Goal: Task Accomplishment & Management: Complete application form

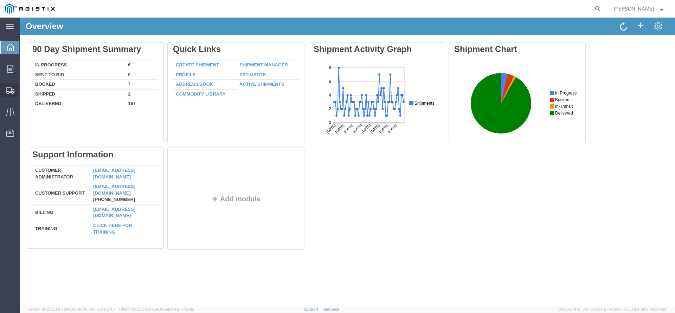
click at [0, 0] on span "Create Shipment" at bounding box center [0, 0] width 0 height 0
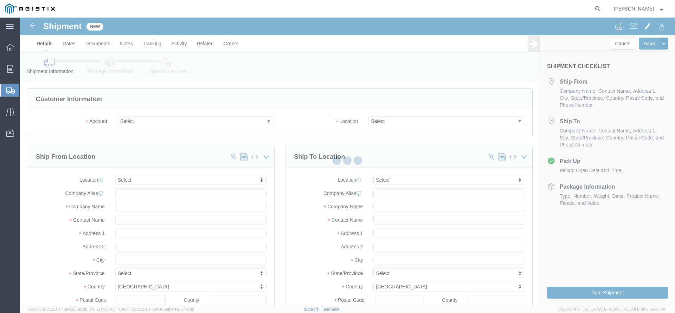
click div
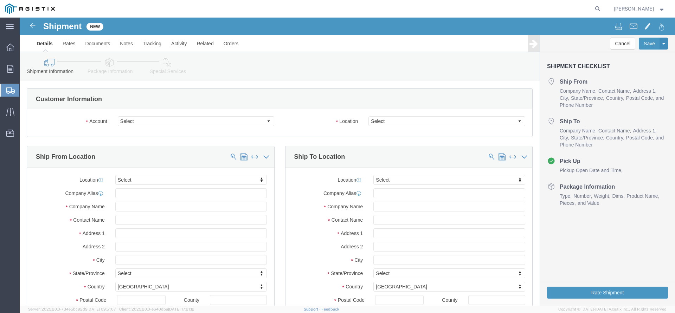
select select
click select "Select PG&E The Okonite Co Inc"
select select "9596"
click option "PG&E"
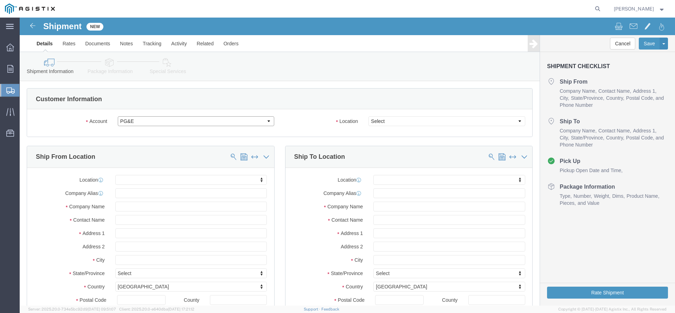
select select "PURCHORD"
select select
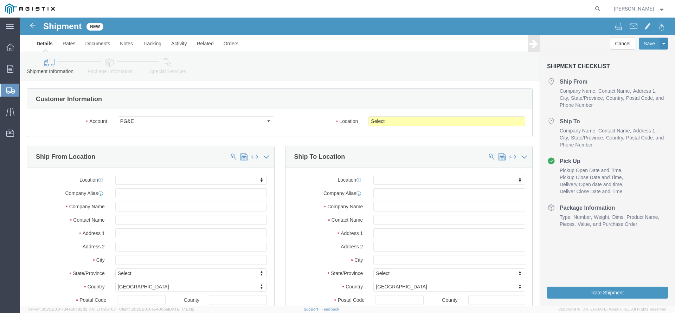
click body "Shipment New Details Rates Documents Notes Tracking Activity Related Orders Can…"
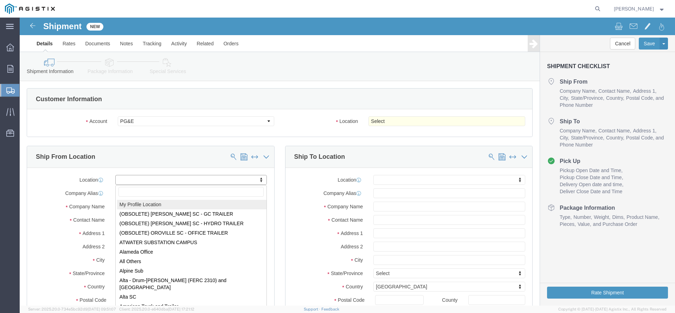
select select "MYPROFILE"
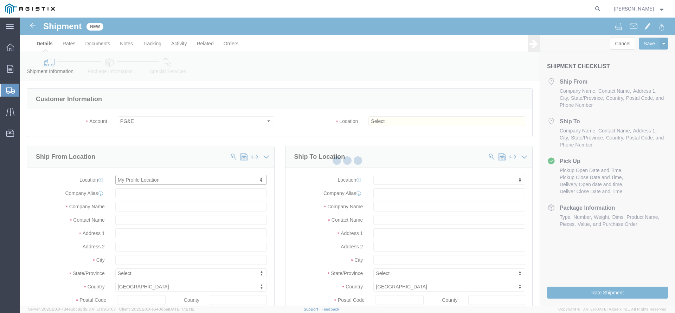
type input "[STREET_ADDRESS]"
type input "97140"
type input "[PHONE_NUMBER]"
type input "3513"
type input "[PERSON_NAME][EMAIL_ADDRESS][DOMAIN_NAME]"
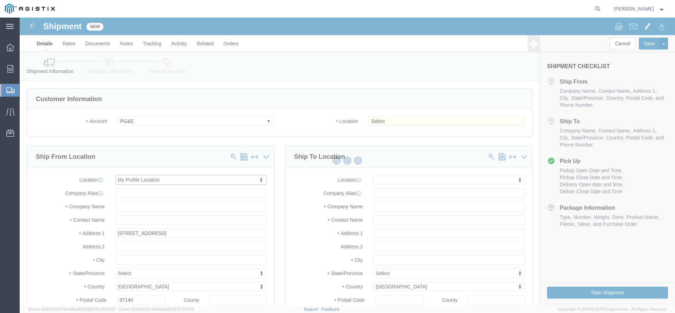
checkbox input "true"
type input "The Okonite Co Inc"
type input "[PERSON_NAME]"
type input "Sherwood"
select select "OR"
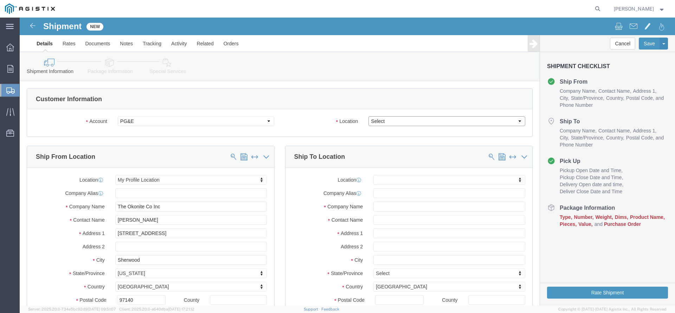
click select "Select All Others [GEOGRAPHIC_DATA] [GEOGRAPHIC_DATA] [GEOGRAPHIC_DATA] [GEOGRA…"
select select "19740"
click option "Fremont [GEOGRAPHIC_DATA]"
click body "Shipment New Details Rates Documents Notes Tracking Activity Related Orders Can…"
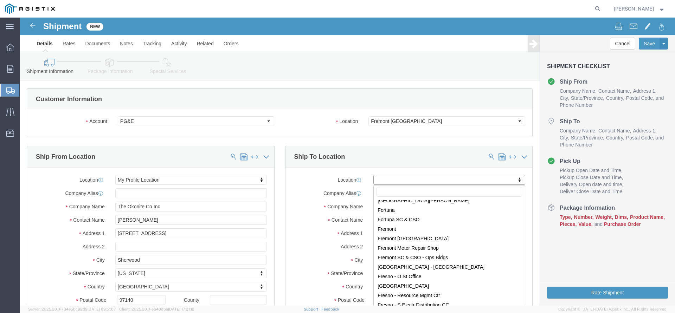
scroll to position [1249, 0]
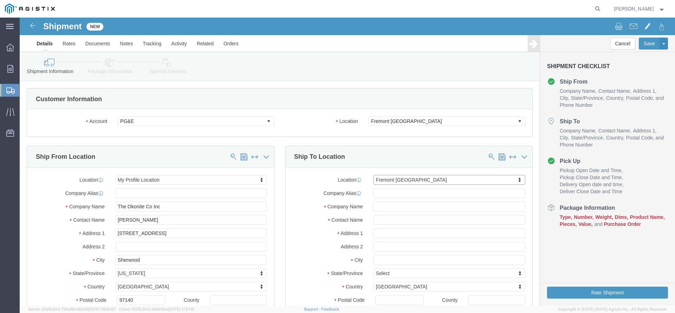
select select "19740"
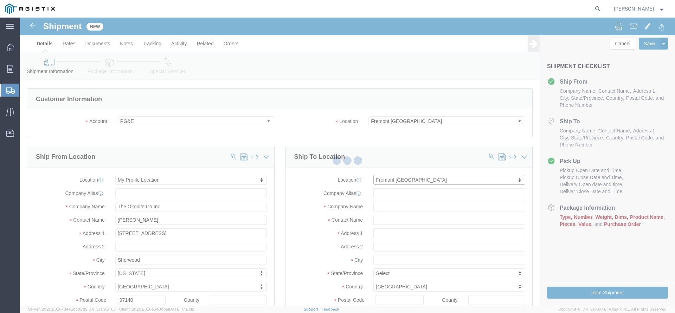
scroll to position [2, 0]
type input "[STREET_ADDRESS][PERSON_NAME]"
type input "94538"
type input "PG&E"
type input "Fremont"
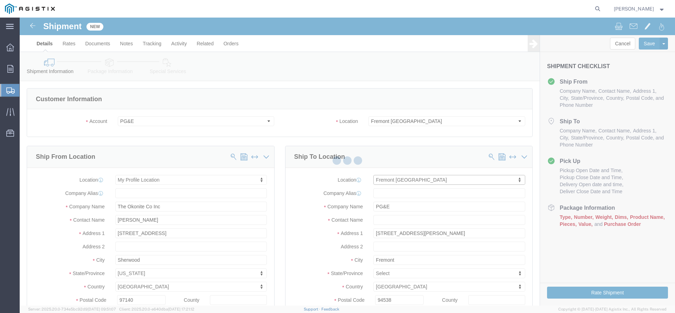
select select "CA"
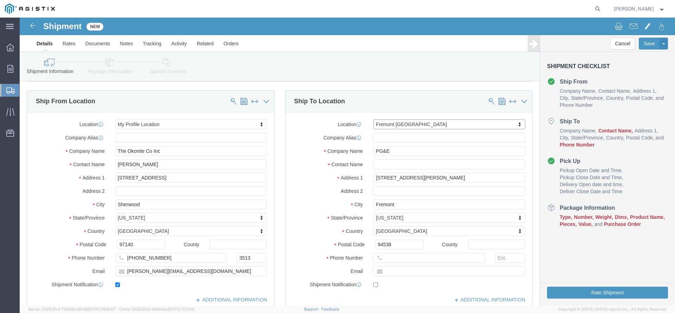
scroll to position [0, 0]
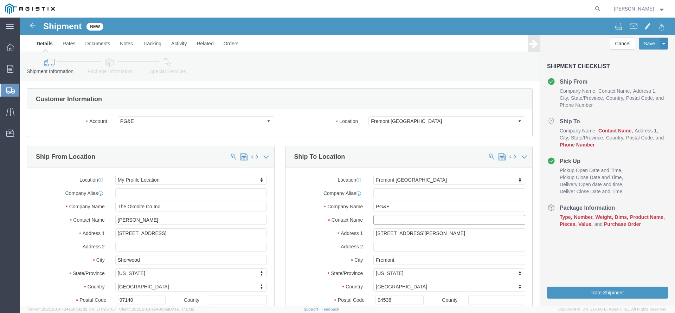
click input "text"
paste input "[EMAIL_ADDRESS][DOMAIN_NAME]"
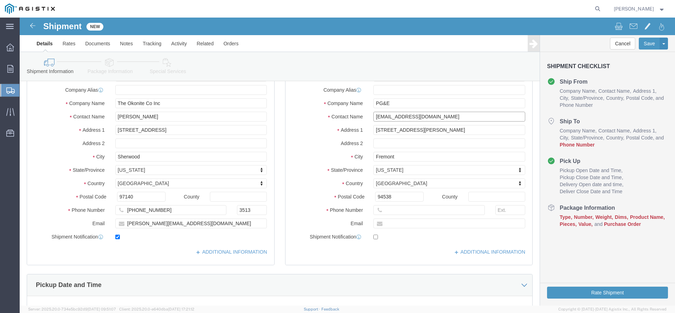
scroll to position [108, 0]
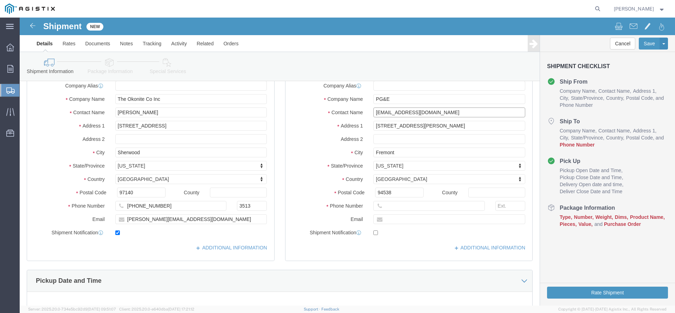
type input "[EMAIL_ADDRESS][DOMAIN_NAME]"
click input "text"
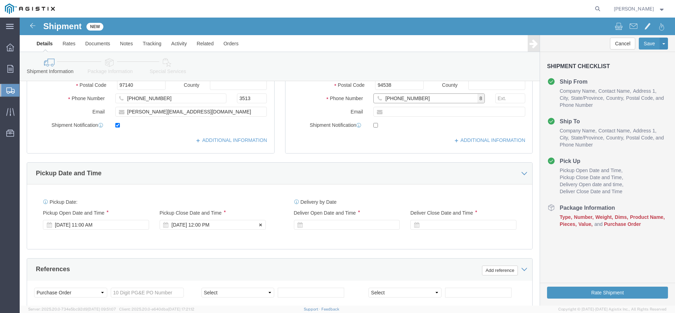
type input "[PHONE_NUMBER]"
click div "[DATE] 12:00 PM"
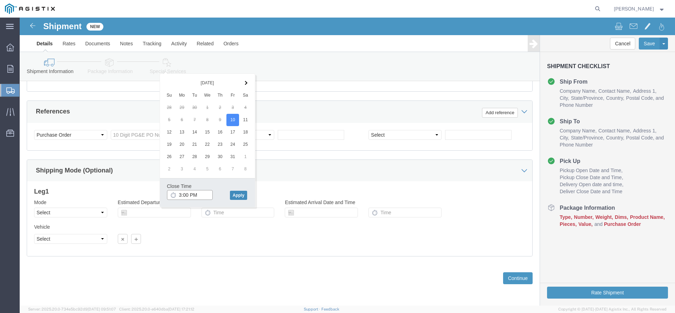
type input "3:00 PM"
click button "Apply"
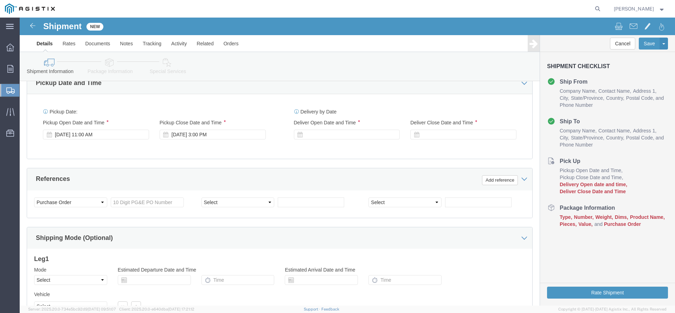
scroll to position [301, 0]
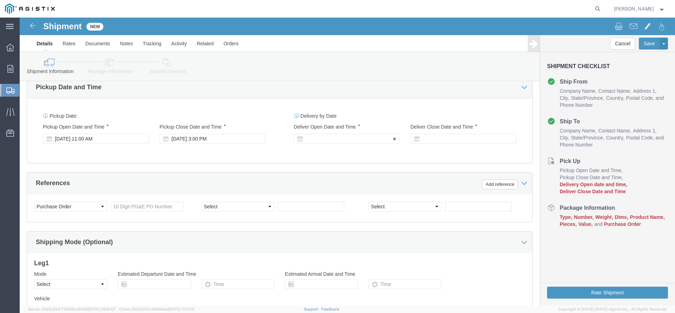
click div
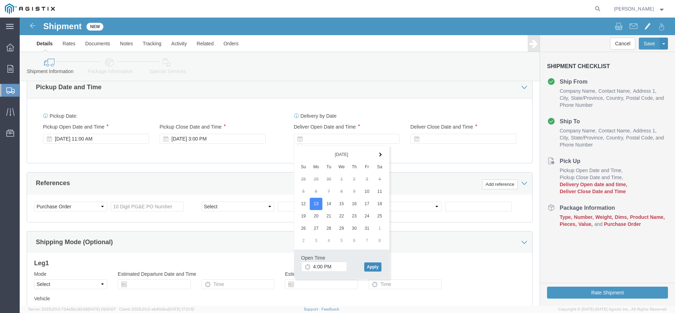
click button "Apply"
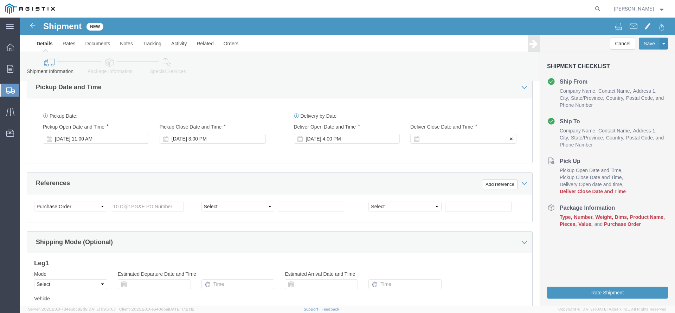
click div
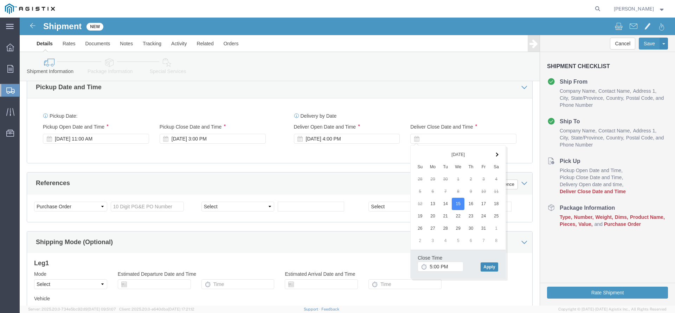
click button "Apply"
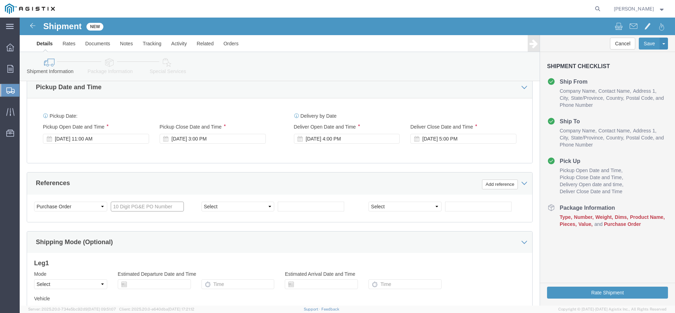
click input "text"
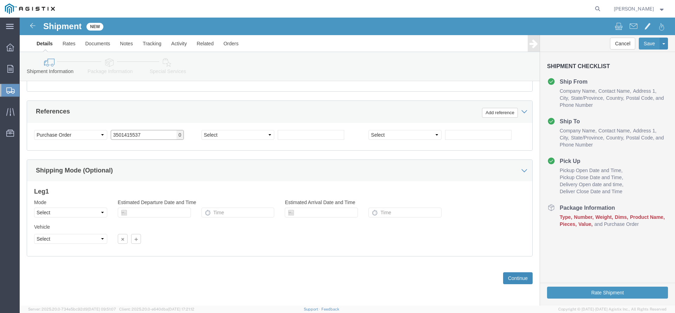
type input "3501415537"
click button "Continue"
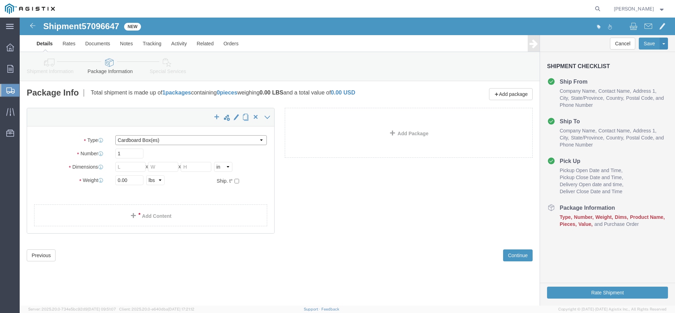
click select "Select Bulk Bundle(s) Cardboard Box(es) Carton(s) Crate(s) Drum(s) (Fiberboard)…"
select select "YRPK"
click option "Your Packaging"
drag, startPoint x: 107, startPoint y: 140, endPoint x: 69, endPoint y: 141, distance: 38.0
click input "1"
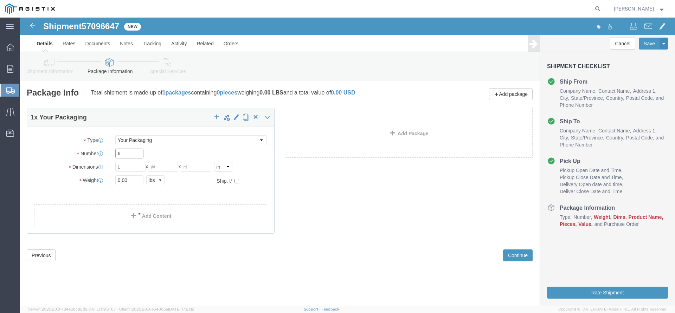
type input "6"
type input "30"
click input "text"
type input "22"
click input "text"
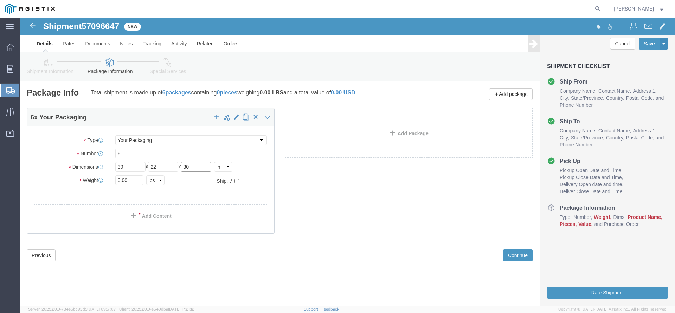
type input "30"
click input "0.00"
drag, startPoint x: 110, startPoint y: 162, endPoint x: 83, endPoint y: 162, distance: 27.1
click input "0.00"
type input "5754"
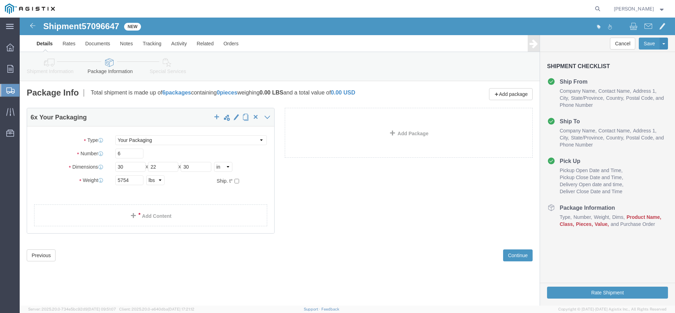
click div "6 x Your Packaging Package Type Select Bulk Bundle(s) Cardboard Box(es) Carton(…"
click link "Add Content"
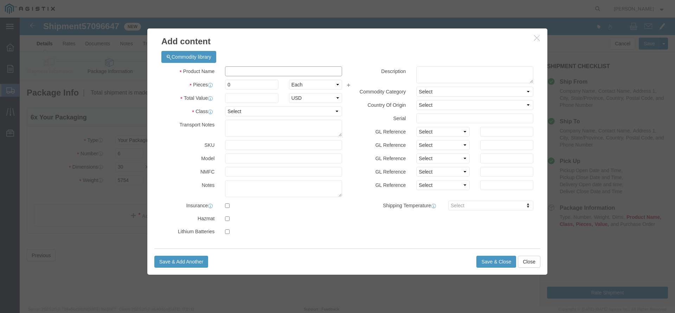
click input "text"
type input "Electrical Cable"
type input "6"
type input "36912"
select select "USD"
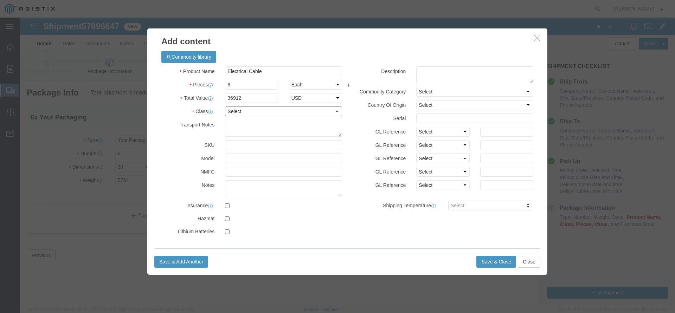
select select "60"
click button "Save & Close"
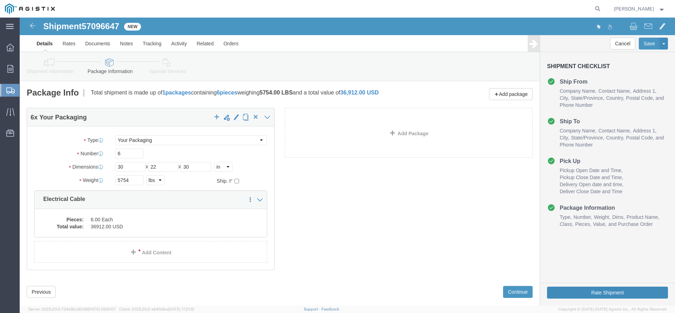
click button "Rate Shipment"
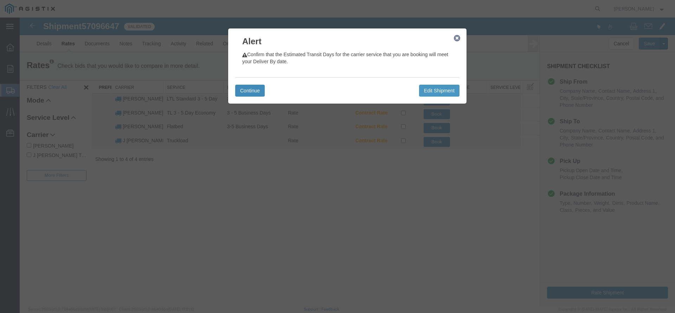
click at [250, 93] on button "Continue" at bounding box center [250, 91] width 30 height 12
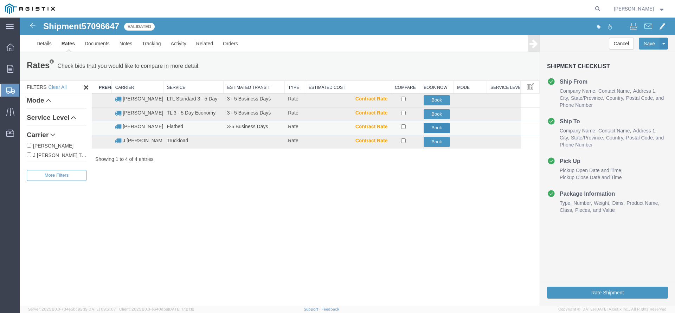
click at [446, 130] on button "Book" at bounding box center [437, 128] width 26 height 10
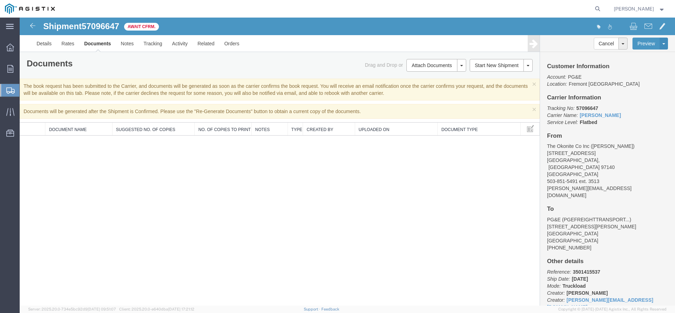
click at [0, 0] on span "Create Shipment" at bounding box center [0, 0] width 0 height 0
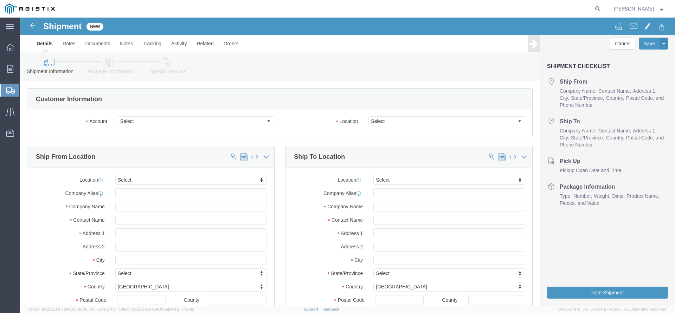
click div
click div "Account Select PG&E The Okonite Co Inc Location Select"
click select "Select PG&E The Okonite Co Inc"
select select "9596"
click option "PG&E"
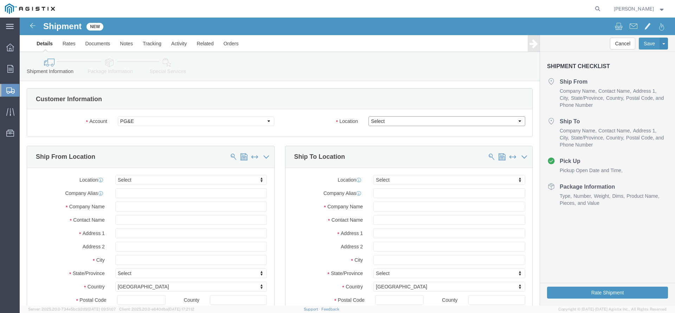
click select "Select"
select select "PURCHORD"
select select
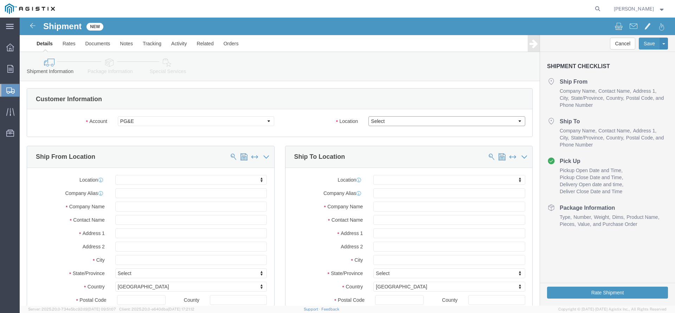
select select "19996"
click option "Wheatland [GEOGRAPHIC_DATA]"
click body "Shipment New Details Rates Documents Notes Tracking Activity Related Orders Can…"
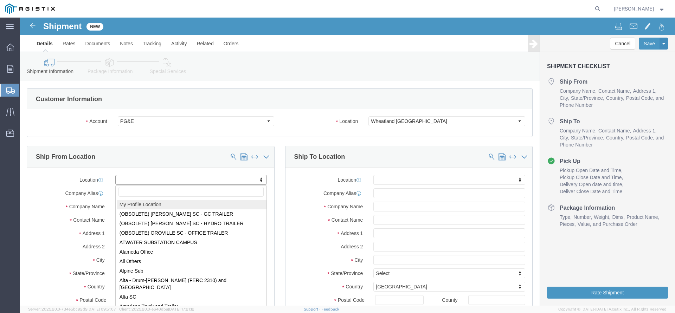
select select "MYPROFILE"
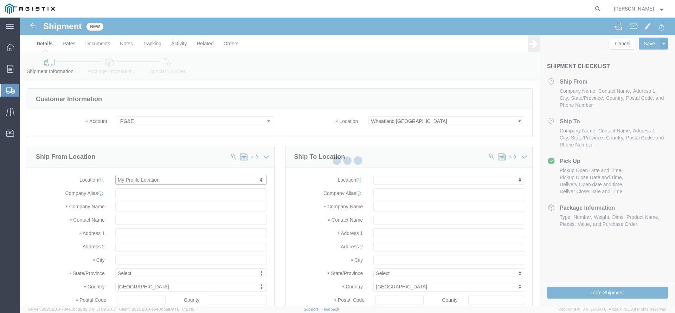
scroll to position [2, 0]
type input "[STREET_ADDRESS]"
type input "97140"
type input "[PHONE_NUMBER]"
type input "3513"
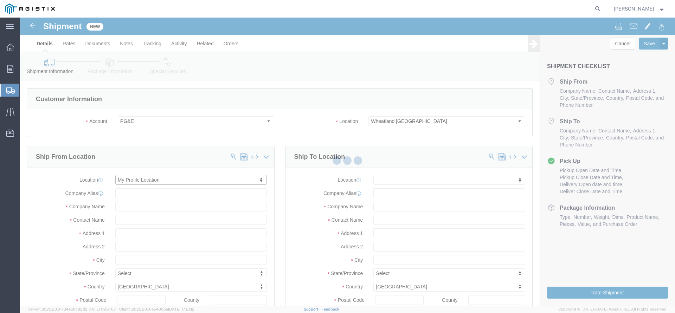
type input "[PERSON_NAME][EMAIL_ADDRESS][DOMAIN_NAME]"
checkbox input "true"
type input "The Okonite Co Inc"
type input "[PERSON_NAME]"
type input "Sherwood"
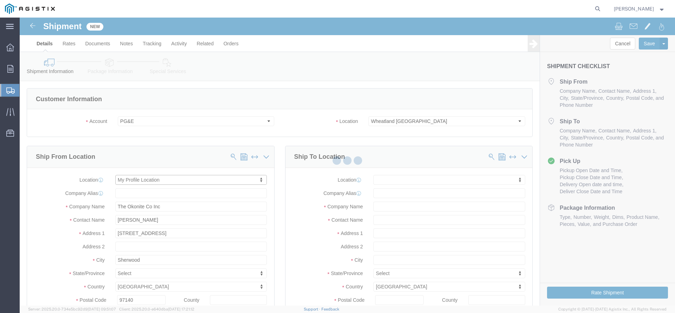
select select "OR"
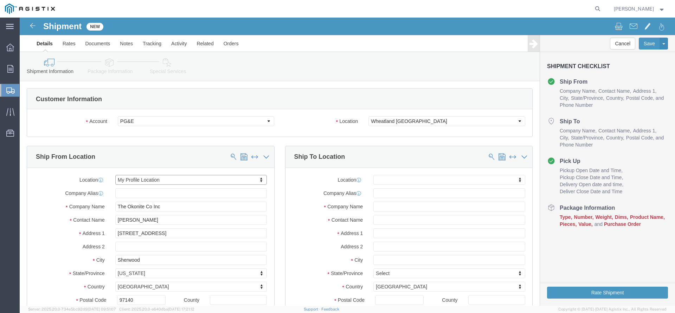
scroll to position [36, 0]
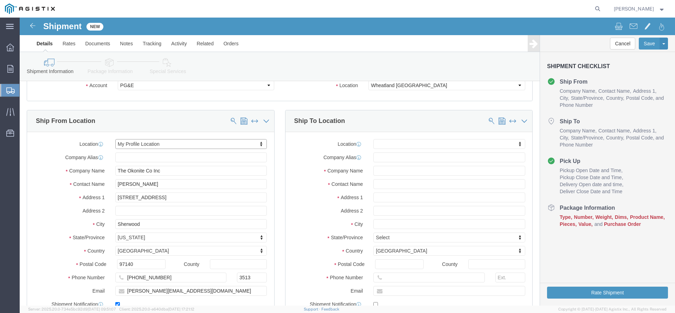
click body "Shipment New Details Rates Documents Notes Tracking Activity Related Orders Can…"
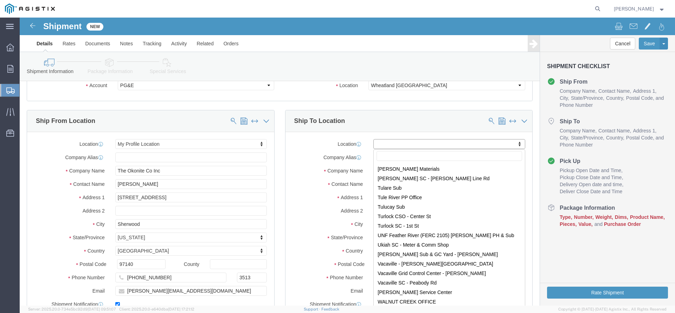
scroll to position [4456, 0]
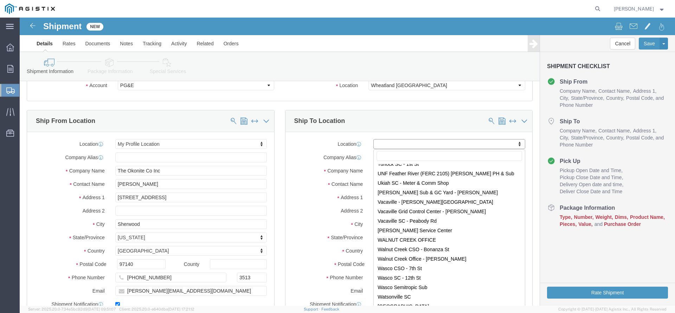
select select "19996"
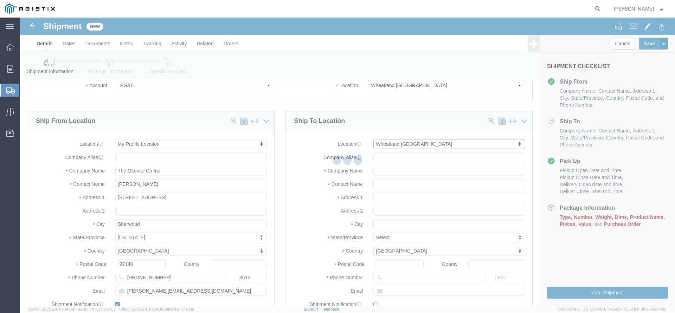
scroll to position [2, 0]
type input "[STREET_ADDRESS]"
type input "95692"
type input "PG&E"
type input "Wheatland"
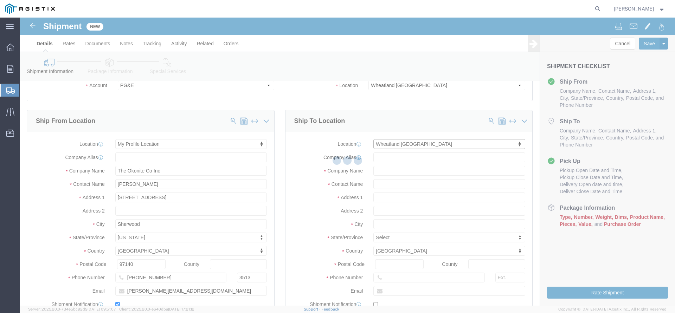
select select "CA"
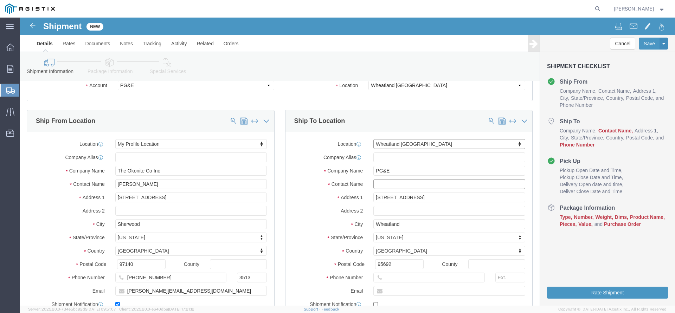
click input "text"
paste input "[EMAIL_ADDRESS][DOMAIN_NAME]"
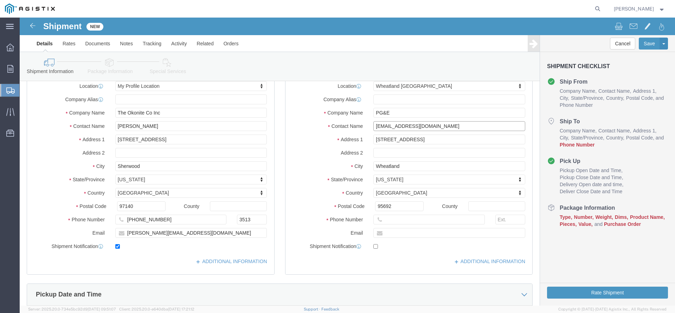
scroll to position [143, 0]
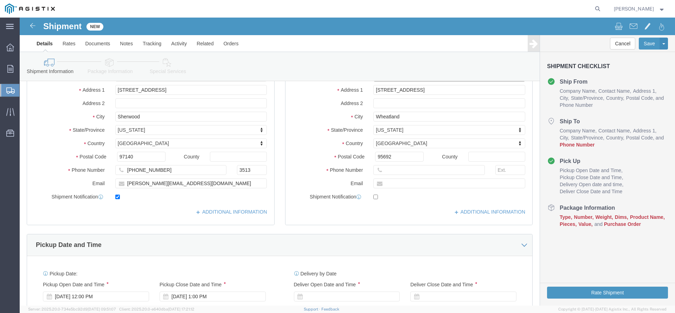
type input "[EMAIL_ADDRESS][DOMAIN_NAME]"
click div
click input "text"
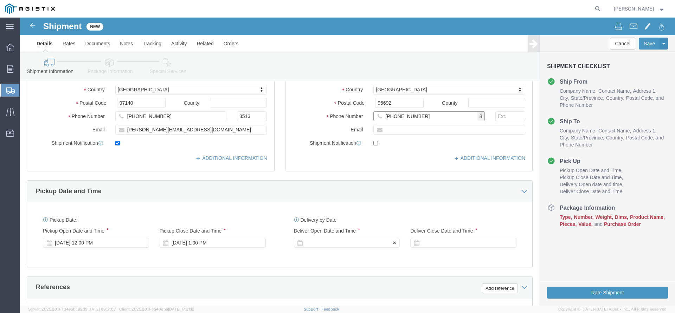
scroll to position [251, 0]
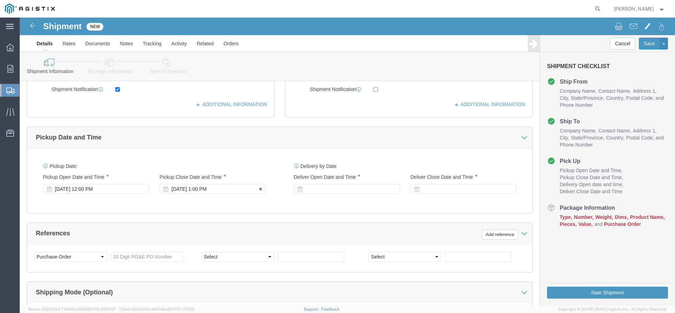
type input "[PHONE_NUMBER]"
click div "[DATE] 1:00 PM"
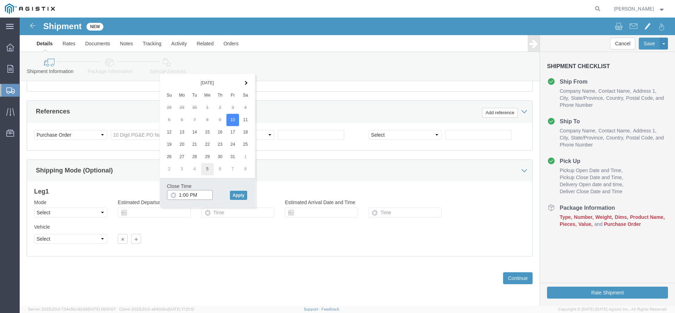
type input "3:00 PM"
click button "Apply"
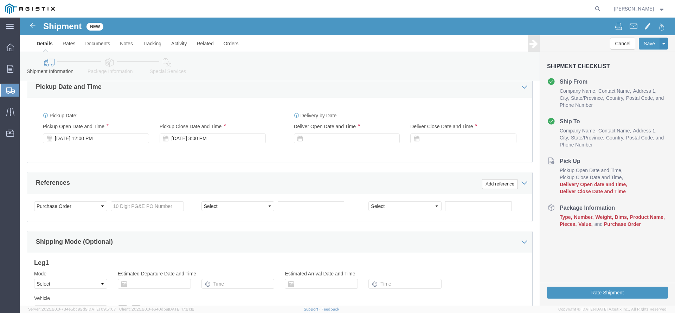
scroll to position [266, 0]
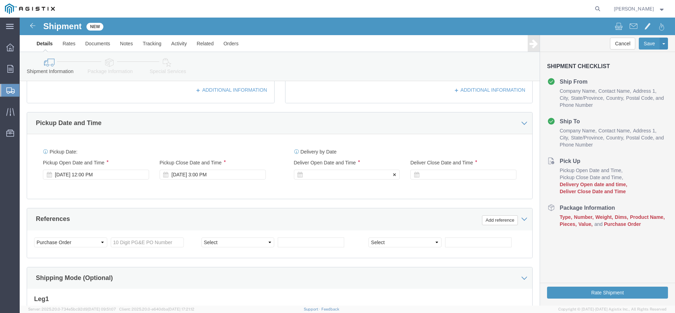
click div
click button "Apply"
click div
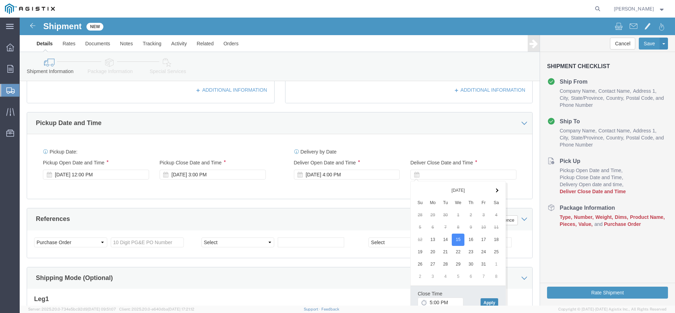
click button "Apply"
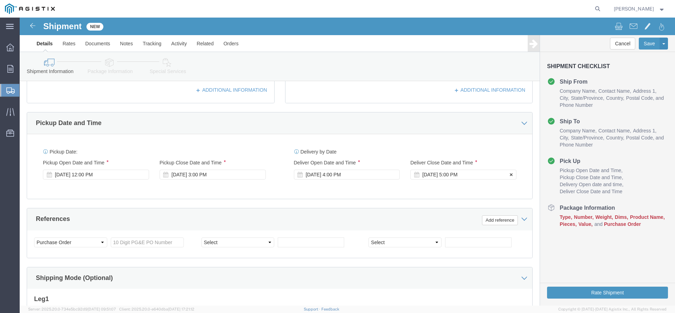
click div "[DATE] 5:00 PM"
click button "Apply"
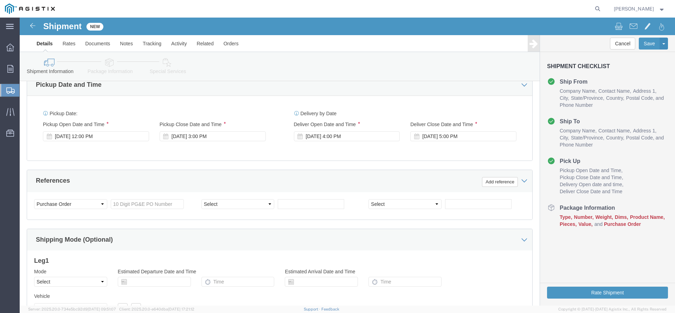
scroll to position [337, 0]
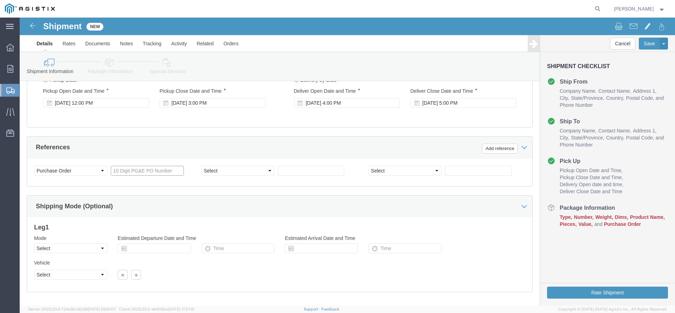
click input "text"
type input "3501415538"
click div "Shipping Mode (Optional)"
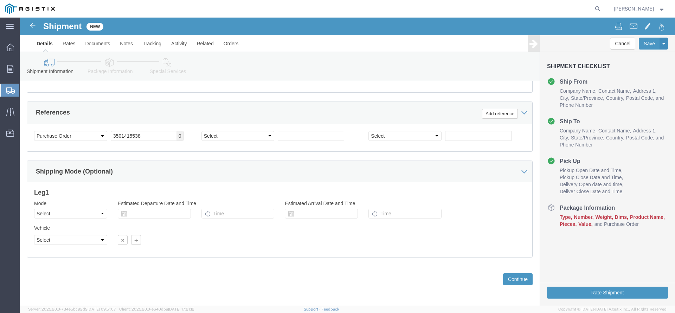
scroll to position [373, 0]
click button "Continue"
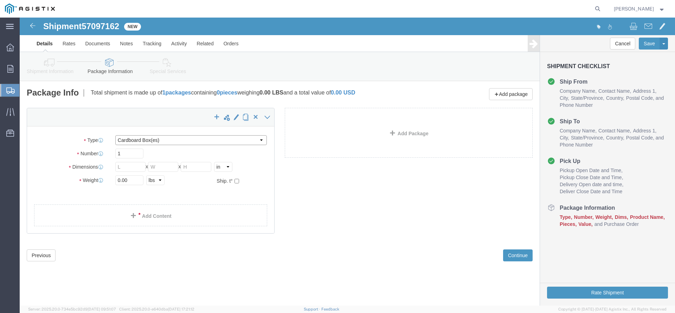
click select "Select Bulk Bundle(s) Cardboard Box(es) Carton(s) Crate(s) Drum(s) (Fiberboard)…"
select select "PSNS"
click option "Pallet(s) Standard (Not Stackable)"
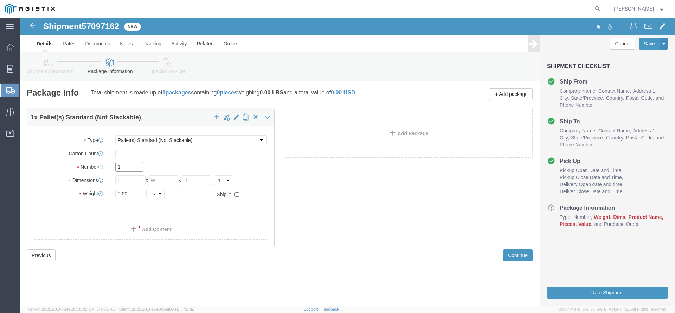
drag, startPoint x: 107, startPoint y: 150, endPoint x: 68, endPoint y: 151, distance: 39.0
click input "1"
type input "2"
click input "text"
type input "40"
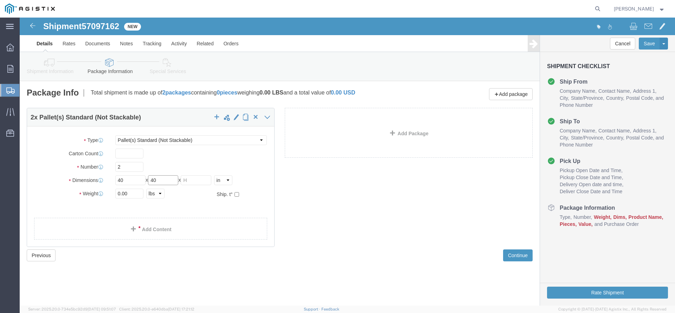
type input "40"
type input "35"
drag, startPoint x: 109, startPoint y: 179, endPoint x: 96, endPoint y: 178, distance: 13.4
click input "0.00"
type input "1913"
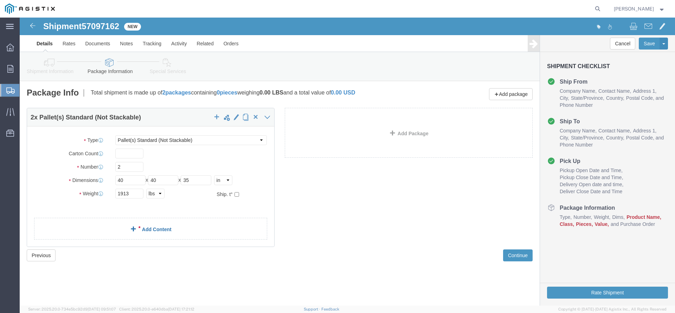
click div "2 x Pallet(s) Standard (Not Stackable) Package Type Select Bulk Bundle(s) Cardb…"
click link "Add Content"
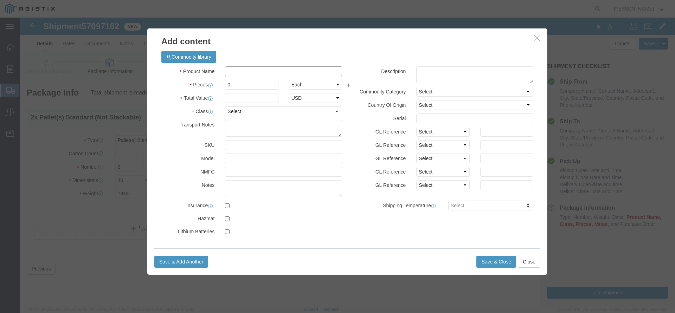
click input "text"
type input "Electrical Cable"
drag, startPoint x: 217, startPoint y: 67, endPoint x: 204, endPoint y: 68, distance: 13.1
click input "0"
type input "2"
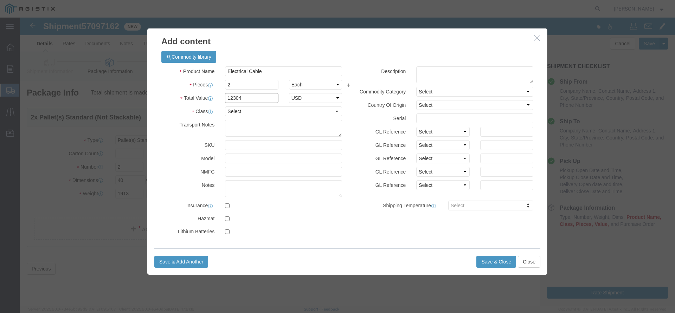
type input "12304"
click select "Select 50 55 60 65 70 85 92.5 100 125 175 250 300 400"
select select "60"
click option "60"
click button "Save & Close"
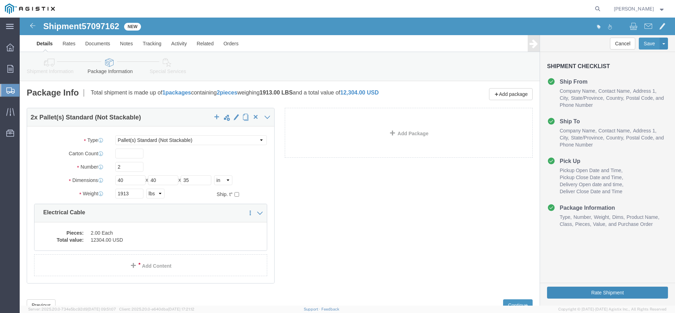
click button "Rate Shipment"
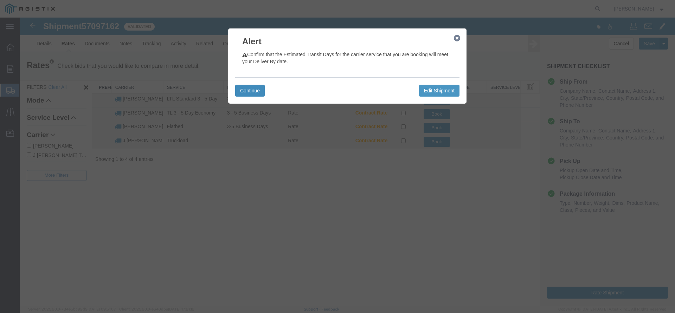
click at [248, 92] on button "Continue" at bounding box center [250, 91] width 30 height 12
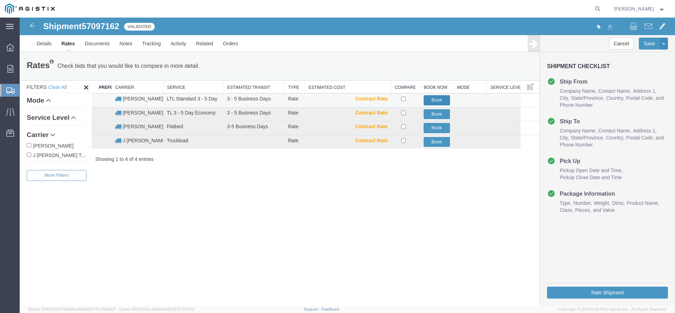
click at [437, 100] on button "Book" at bounding box center [437, 100] width 26 height 10
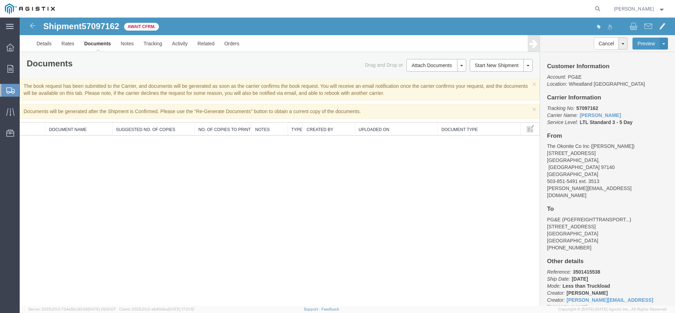
click at [0, 0] on span "Create Shipment" at bounding box center [0, 0] width 0 height 0
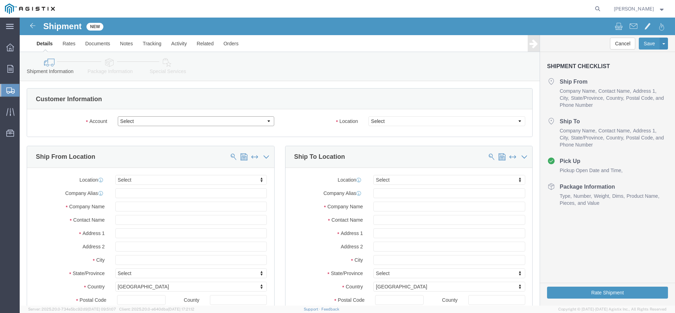
click select "Select PG&E The Okonite Co Inc"
select select "9596"
click option "PG&E"
click body "Shipment New Details Rates Documents Notes Tracking Activity Related Orders Can…"
select select "PURCHORD"
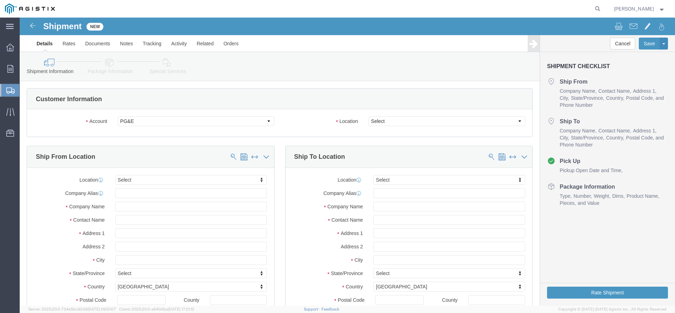
select select
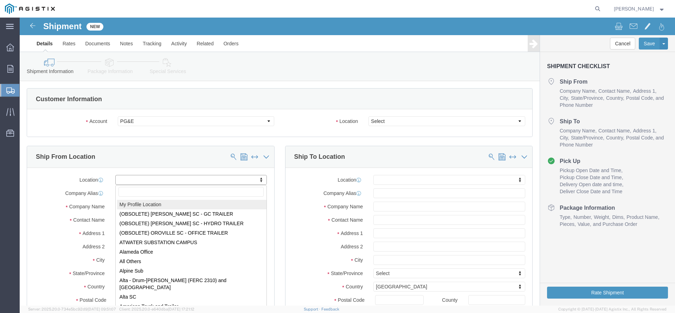
click body "Shipment New Details Rates Documents Notes Tracking Activity Related Orders Can…"
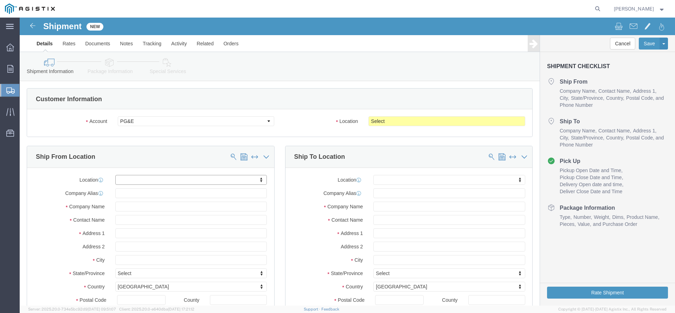
scroll to position [2, 0]
click input "text"
click body "Shipment New Details Rates Documents Notes Tracking Activity Related Orders Can…"
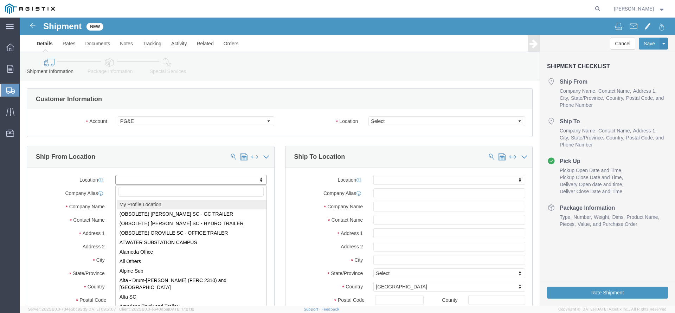
select select "MYPROFILE"
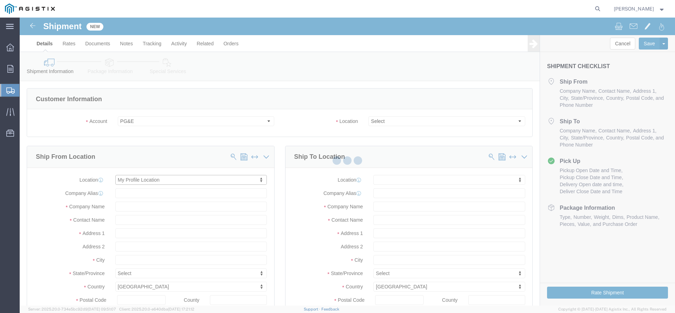
type input "[STREET_ADDRESS]"
type input "97140"
type input "[PHONE_NUMBER]"
type input "3513"
type input "[PERSON_NAME][EMAIL_ADDRESS][DOMAIN_NAME]"
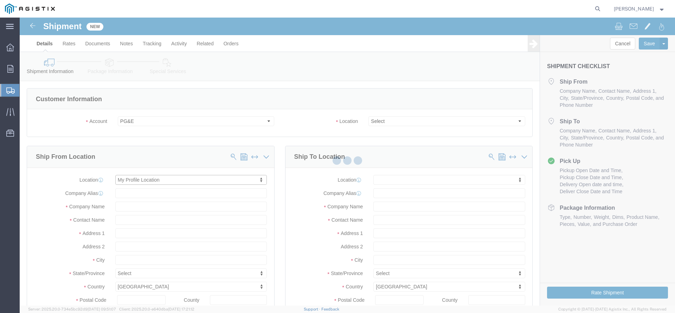
checkbox input "true"
type input "The Okonite Co Inc"
type input "[PERSON_NAME]"
type input "Sherwood"
select select "OR"
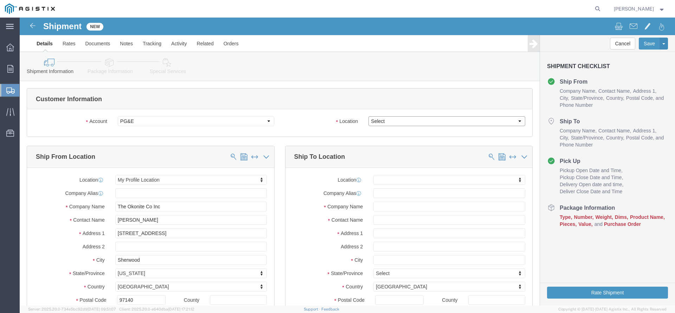
click select "Select All Others [GEOGRAPHIC_DATA] [GEOGRAPHIC_DATA] [GEOGRAPHIC_DATA] [GEOGRA…"
select select "19745"
click option "[GEOGRAPHIC_DATA]"
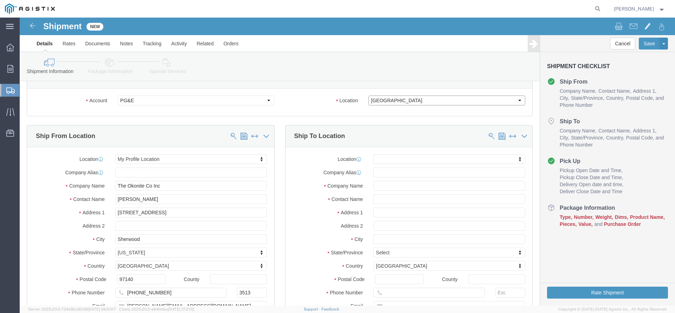
scroll to position [72, 0]
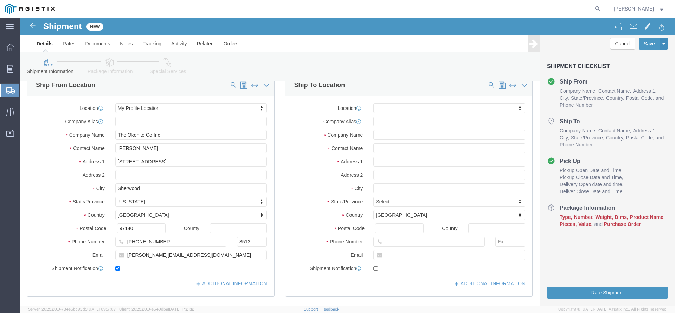
click body "Shipment New Details Rates Documents Notes Tracking Activity Related Orders Can…"
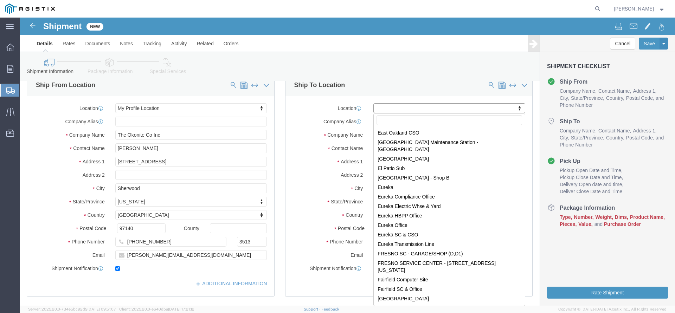
scroll to position [1249, 0]
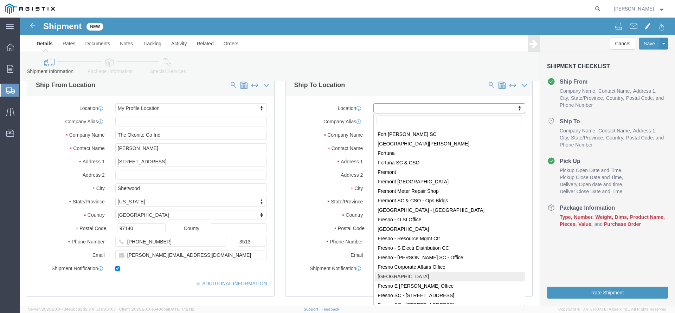
select select "19745"
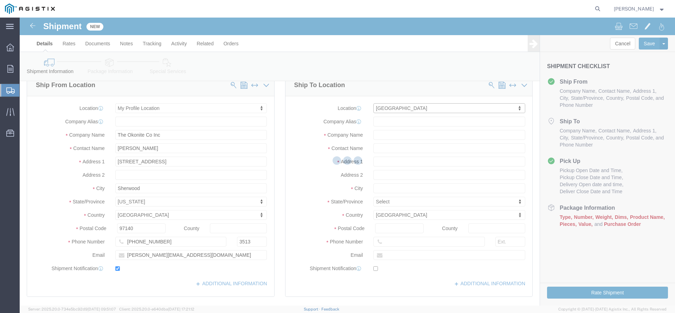
type input "[STREET_ADDRESS]"
type input "93725"
type input "PG&E"
type input "[GEOGRAPHIC_DATA]"
select select "CA"
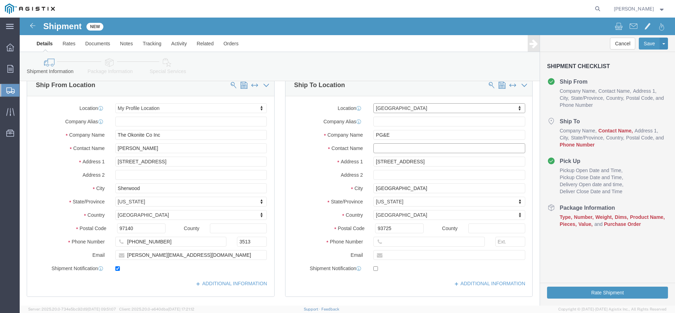
click input "text"
paste input "[EMAIL_ADDRESS][DOMAIN_NAME]"
type input "[EMAIL_ADDRESS][DOMAIN_NAME]"
click input "text"
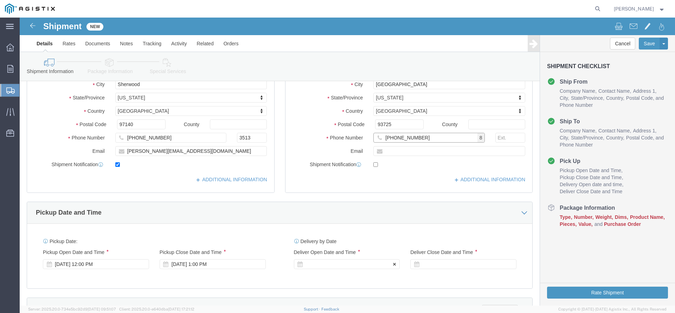
scroll to position [179, 0]
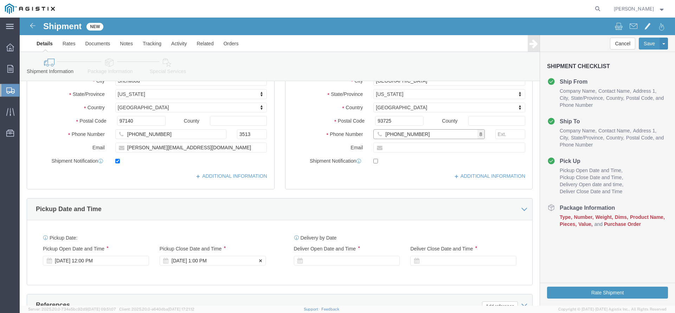
type input "[PHONE_NUMBER]"
click div "[DATE] 1:00 PM"
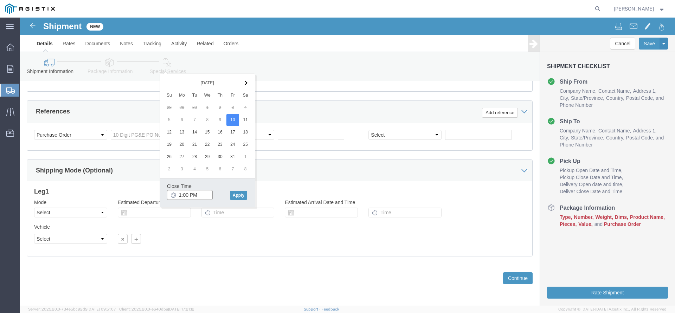
type input "3:00 PM"
click button "Apply"
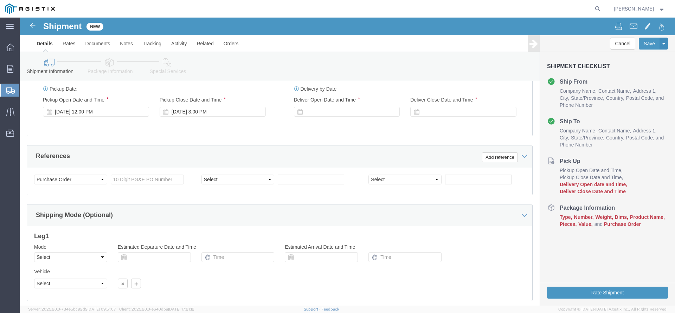
scroll to position [266, 0]
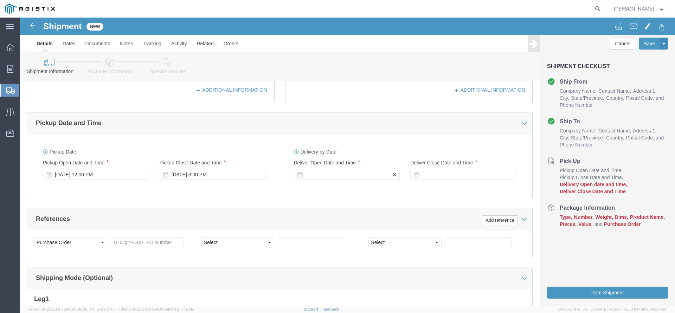
click div
click div "Open Time 4:00 PM [DATE] 4:00 PM - [DATE] 4:00 PM Cancel Apply"
click button "Apply"
click div
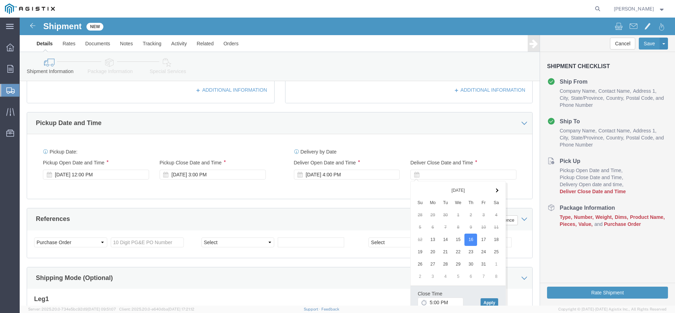
drag, startPoint x: 472, startPoint y: 285, endPoint x: 465, endPoint y: 276, distance: 11.0
click button "Apply"
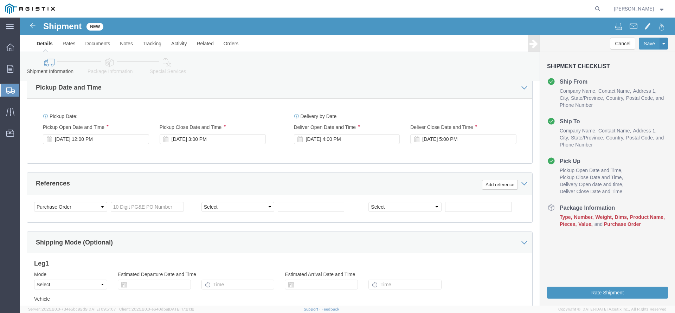
scroll to position [301, 0]
click input "text"
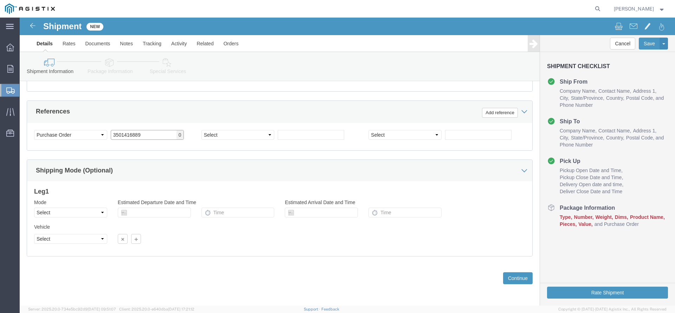
type input "3501416889"
click button "Continue"
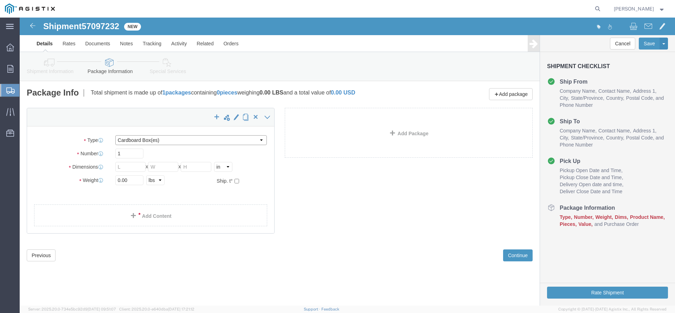
click select "Select Bulk Bundle(s) Cardboard Box(es) Carton(s) Crate(s) Drum(s) (Fiberboard)…"
select select "PSNS"
click option "Pallet(s) Standard (Not Stackable)"
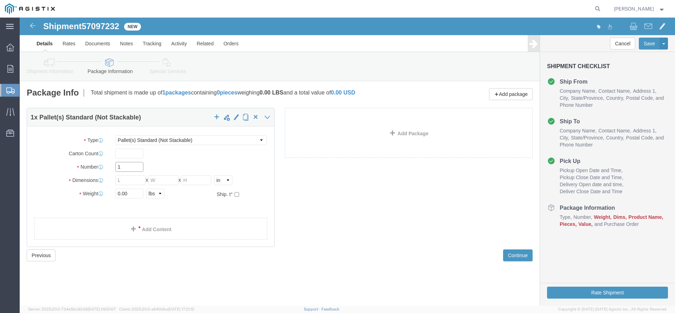
drag, startPoint x: 106, startPoint y: 149, endPoint x: 69, endPoint y: 153, distance: 37.1
click input "1"
type input "3"
type input "40"
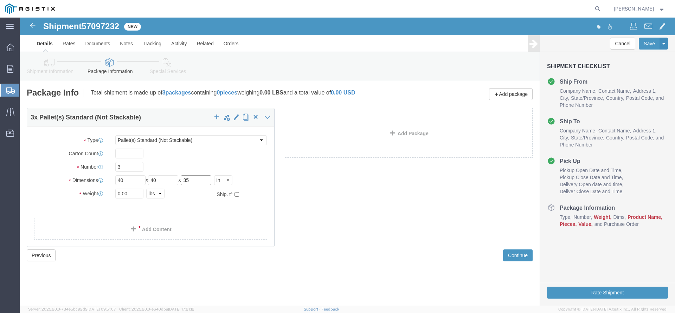
type input "35"
drag, startPoint x: 109, startPoint y: 175, endPoint x: 97, endPoint y: 175, distance: 11.6
click input "0.00"
type input "2865"
click div "3 x Pallet(s) Standard (Not Stackable) Package Type Select Bulk Bundle(s) Cardb…"
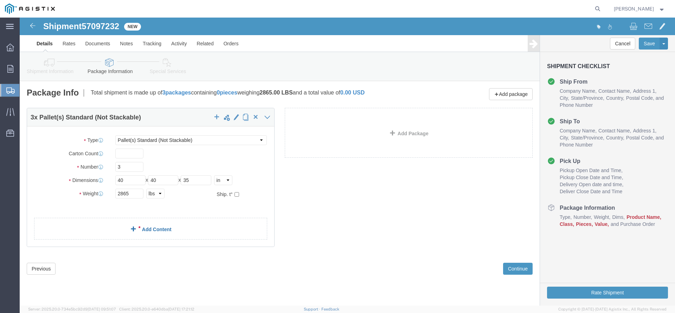
click link "Add Content"
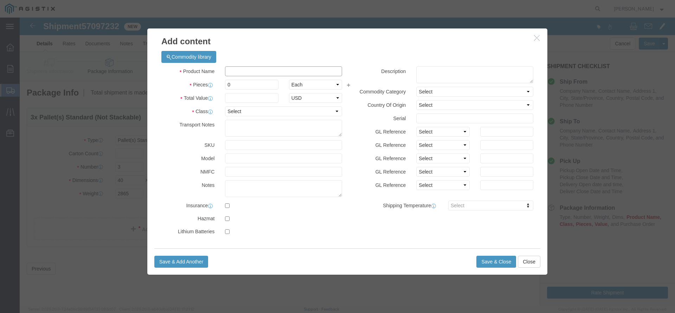
click input "text"
type input "Electrical Cable"
drag, startPoint x: 231, startPoint y: 60, endPoint x: 195, endPoint y: 64, distance: 36.4
click div "Product Name Electrical Cable Electrical Pieces 0 Select Bag Barrels 100Board F…"
drag, startPoint x: 212, startPoint y: 68, endPoint x: 198, endPoint y: 68, distance: 14.1
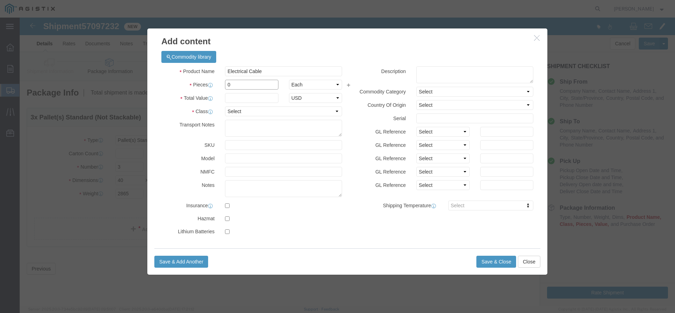
click input "0"
type input "3"
type input "18456"
select select "USD"
select select "60"
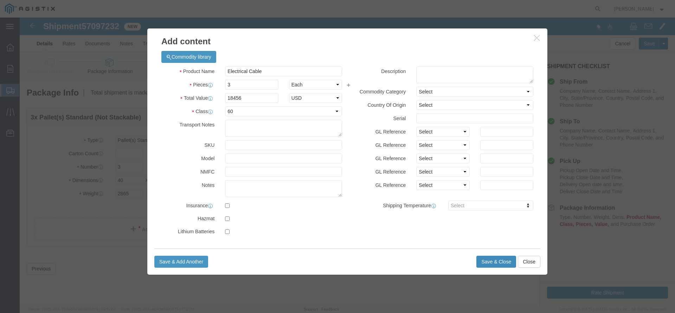
click button "Save & Close"
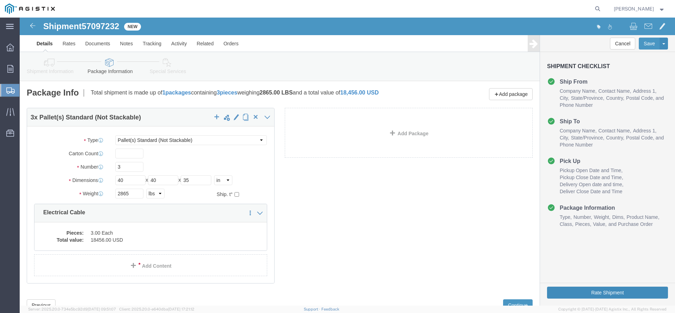
click button "Rate Shipment"
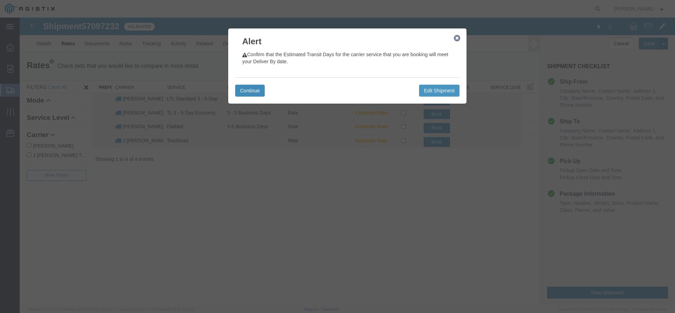
click at [250, 92] on button "Continue" at bounding box center [250, 91] width 30 height 12
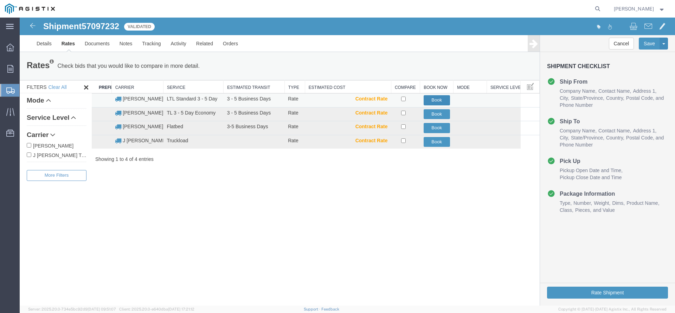
click at [442, 101] on button "Book" at bounding box center [437, 100] width 26 height 10
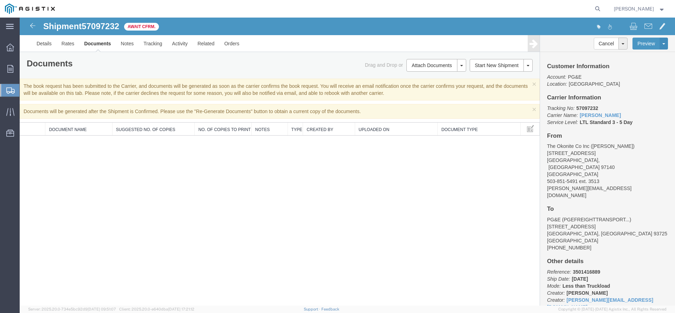
click at [25, 92] on span "Shipments" at bounding box center [22, 90] width 6 height 14
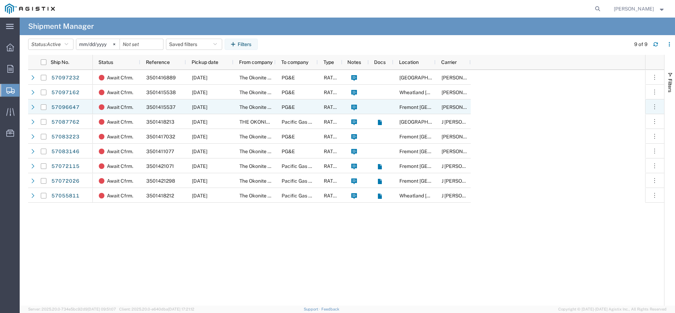
click at [375, 110] on div at bounding box center [381, 107] width 25 height 15
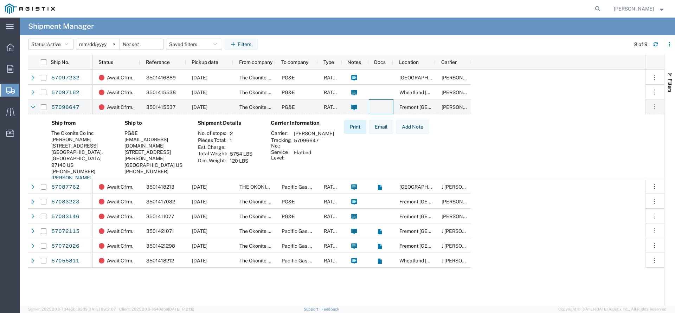
click at [358, 127] on button "Print" at bounding box center [355, 127] width 23 height 14
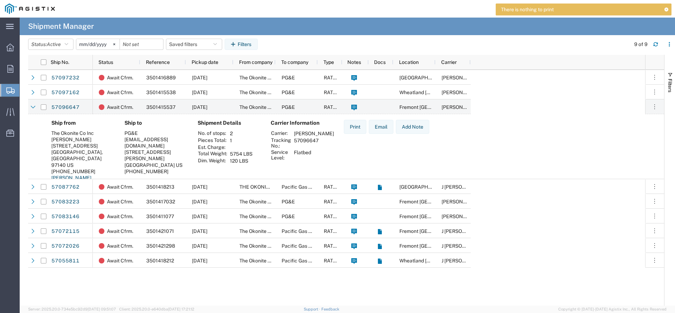
click at [328, 146] on div "Carrier Information Carrier: [PERSON_NAME] Tracking No.: 57096647 Service Level…" at bounding box center [301, 160] width 73 height 81
click at [177, 107] on div "3501415537" at bounding box center [163, 107] width 46 height 15
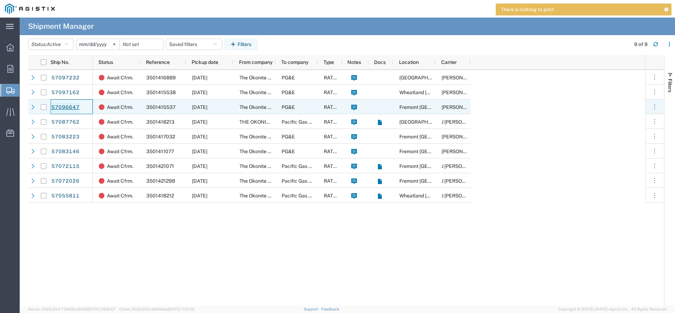
click at [70, 107] on link "57096647" at bounding box center [65, 107] width 29 height 11
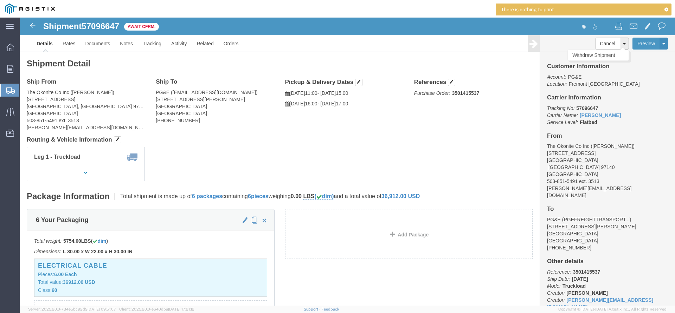
click button
click h4 "From"
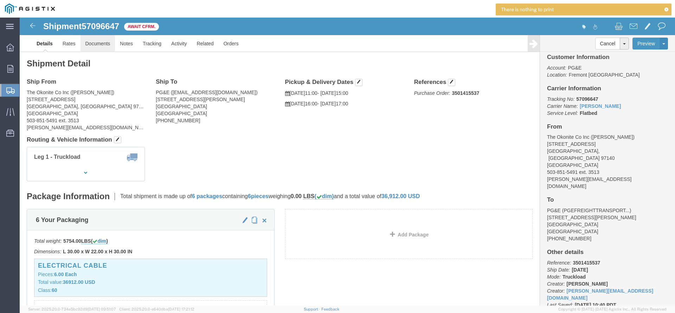
click link "Documents"
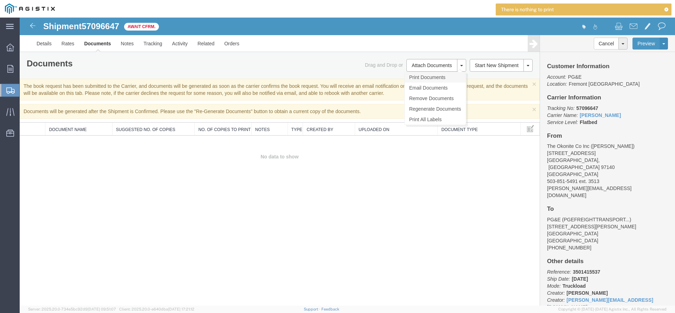
click at [437, 77] on link "Print Documents" at bounding box center [435, 77] width 61 height 11
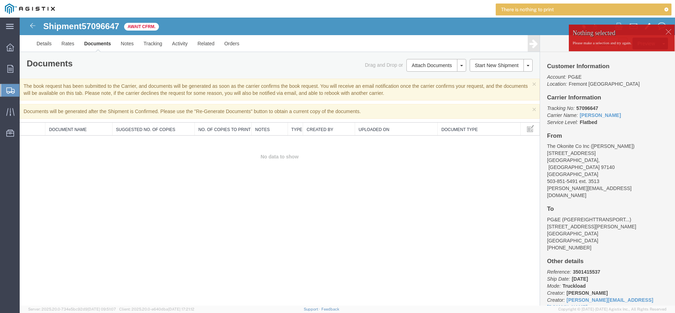
click at [186, 196] on div "Shipment 57096647 0 of 0 Await Cfrm. Details Rates Documents Notes Tracking Act…" at bounding box center [348, 162] width 656 height 288
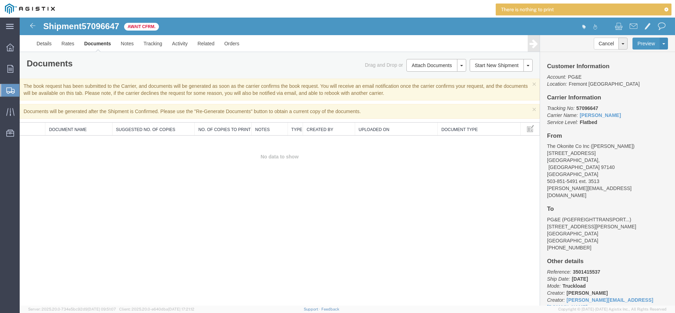
click at [0, 0] on span "Create Shipment" at bounding box center [0, 0] width 0 height 0
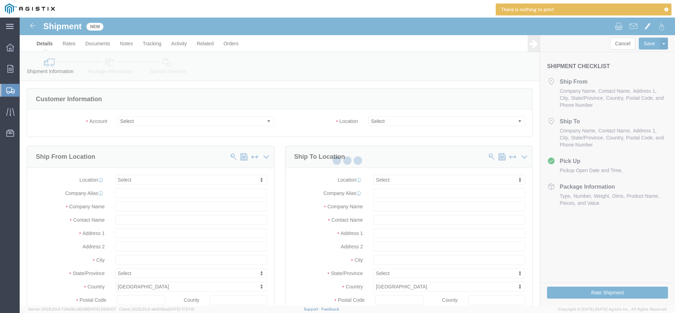
select select
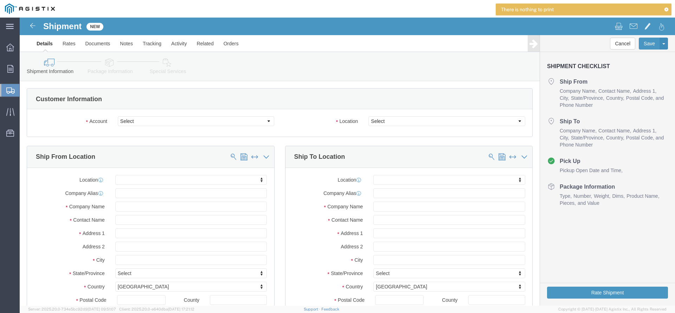
click div "Ship From Location"
